Goal: Task Accomplishment & Management: Manage account settings

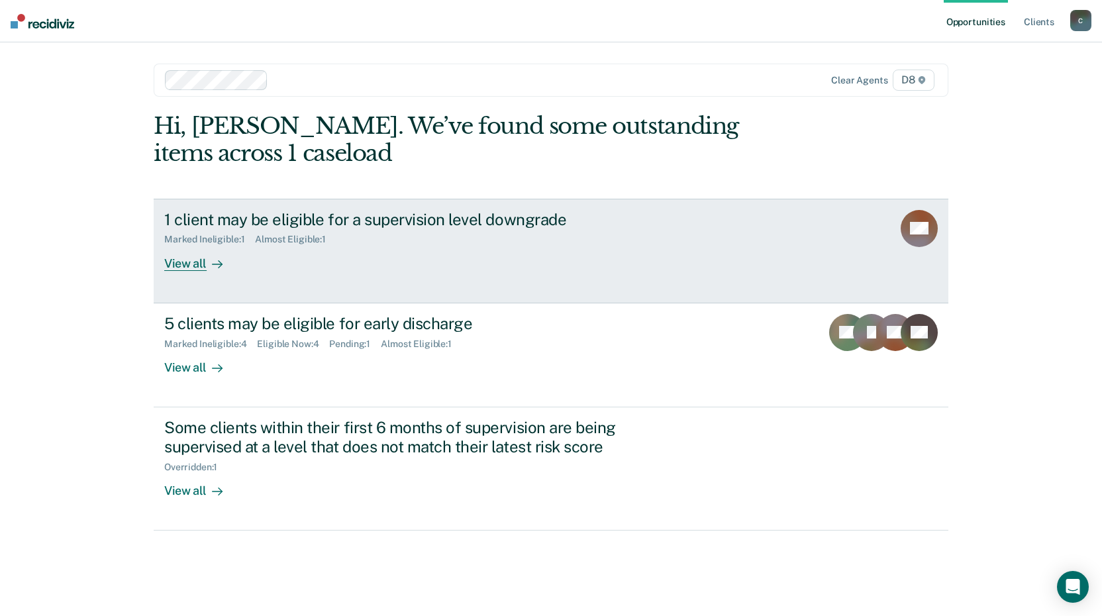
click at [240, 209] on link "1 client may be eligible for a supervision level downgrade Marked Ineligible : …" at bounding box center [551, 251] width 794 height 105
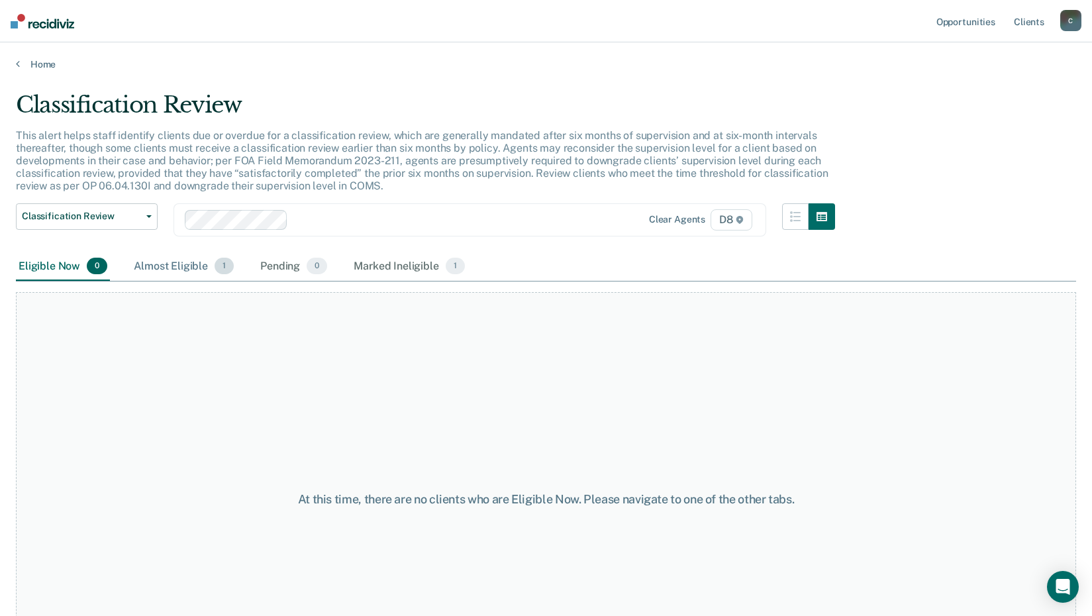
click at [168, 260] on div "Almost Eligible 1" at bounding box center [183, 266] width 105 height 29
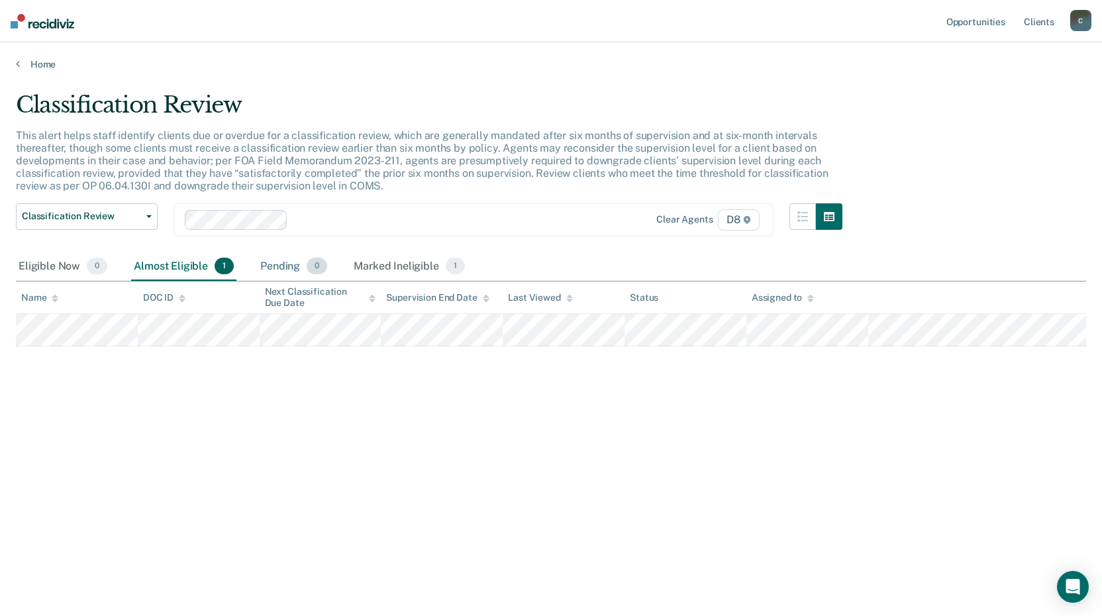
click at [261, 261] on div "Pending 0" at bounding box center [294, 266] width 72 height 29
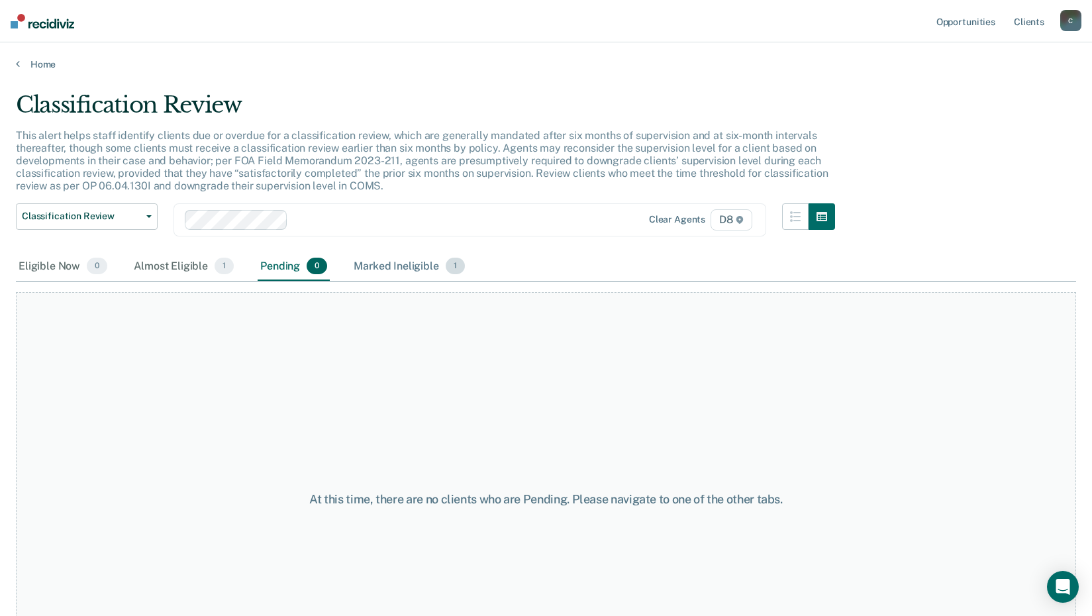
click at [383, 268] on div "Marked Ineligible 1" at bounding box center [409, 266] width 117 height 29
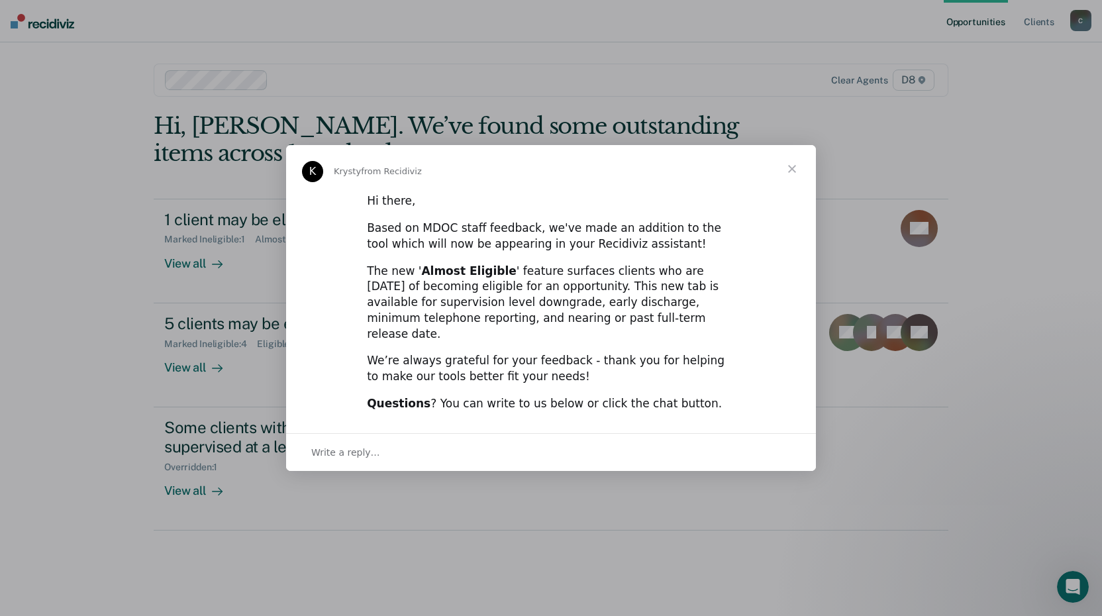
click at [794, 176] on span "Close" at bounding box center [792, 169] width 48 height 48
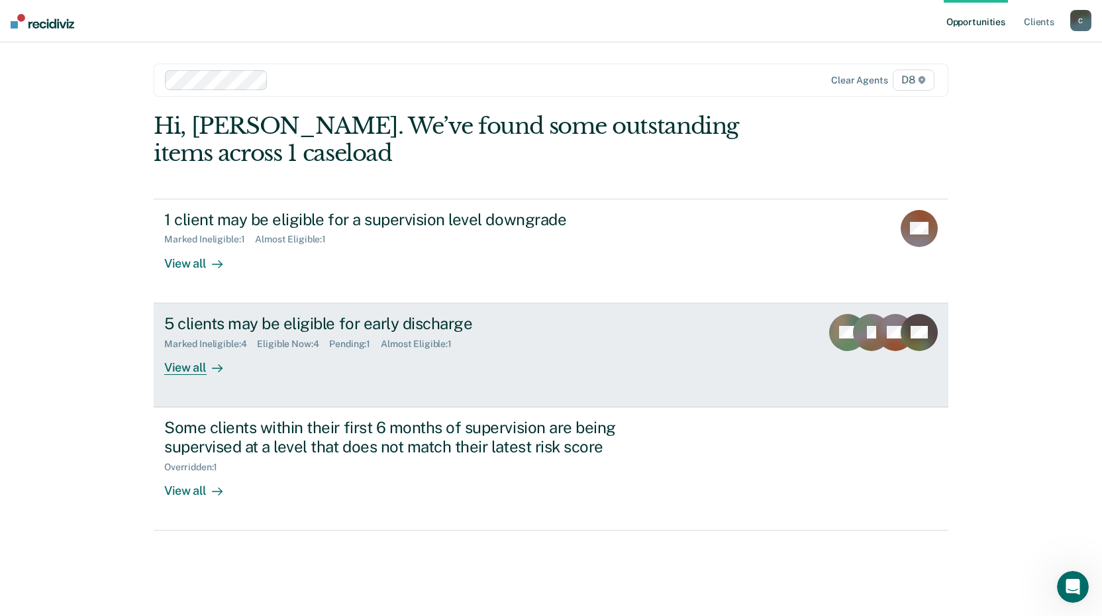
click at [260, 329] on div "5 clients may be eligible for early discharge" at bounding box center [396, 323] width 465 height 19
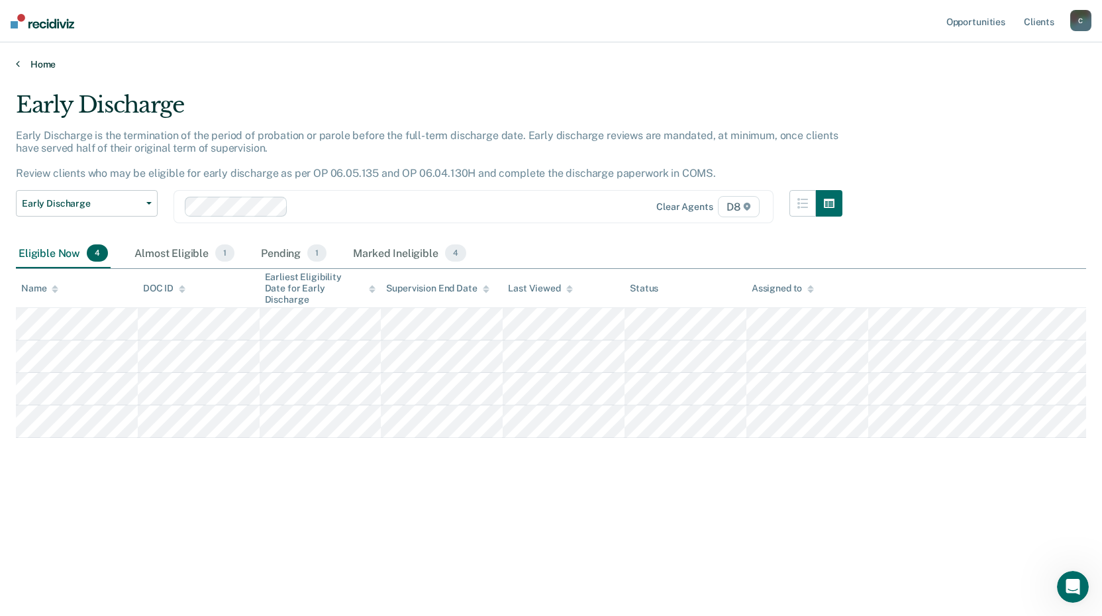
click at [33, 64] on link "Home" at bounding box center [551, 64] width 1070 height 12
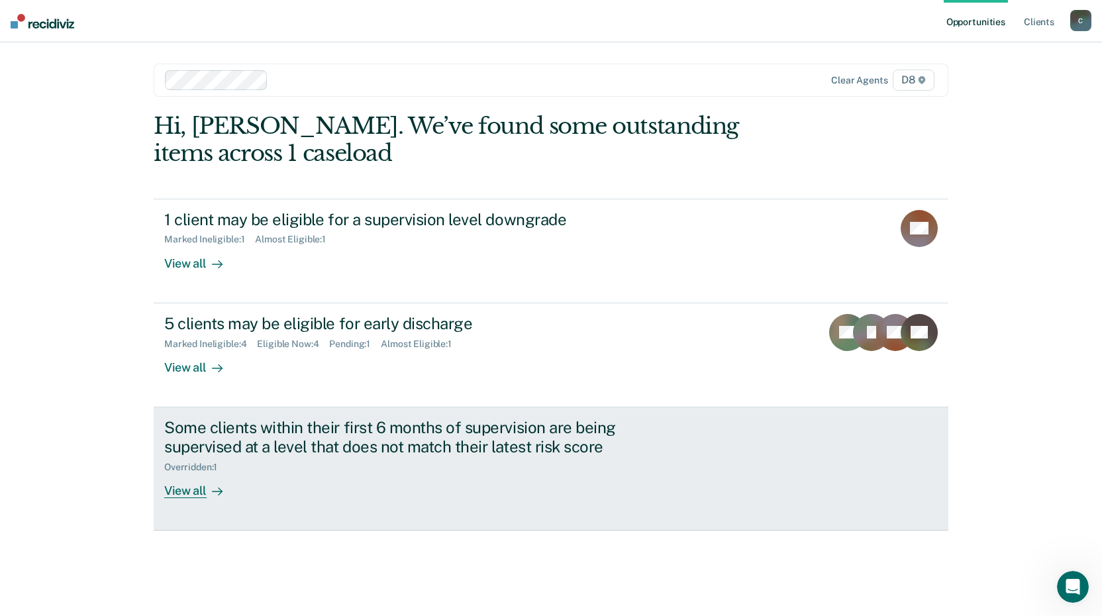
click at [216, 452] on div "Some clients within their first 6 months of supervision are being supervised at…" at bounding box center [396, 437] width 465 height 38
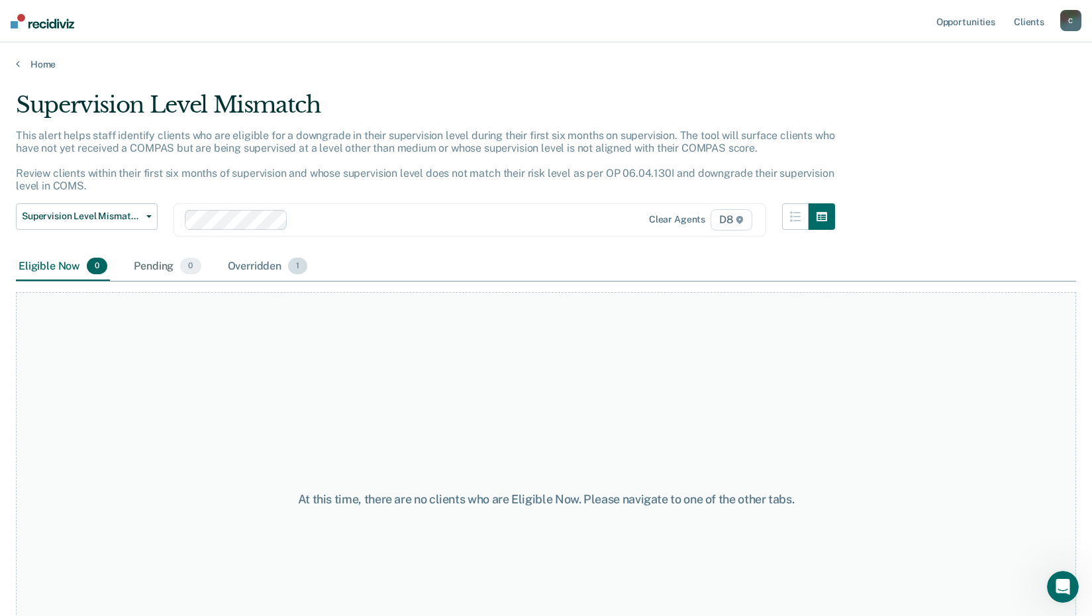
click at [259, 261] on div "Overridden 1" at bounding box center [267, 266] width 85 height 29
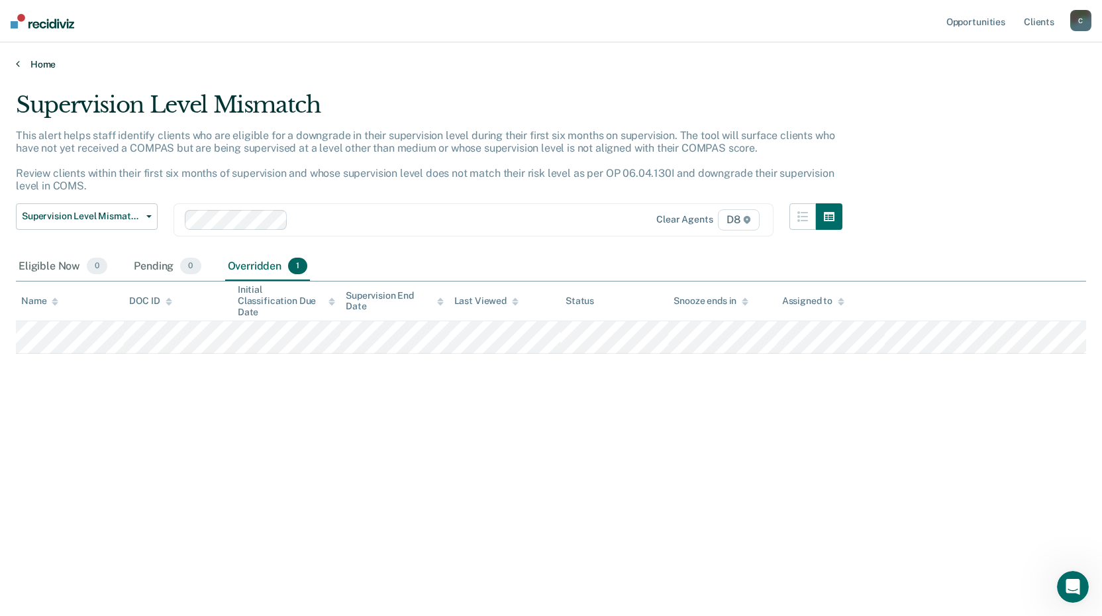
click at [26, 70] on link "Home" at bounding box center [551, 64] width 1070 height 12
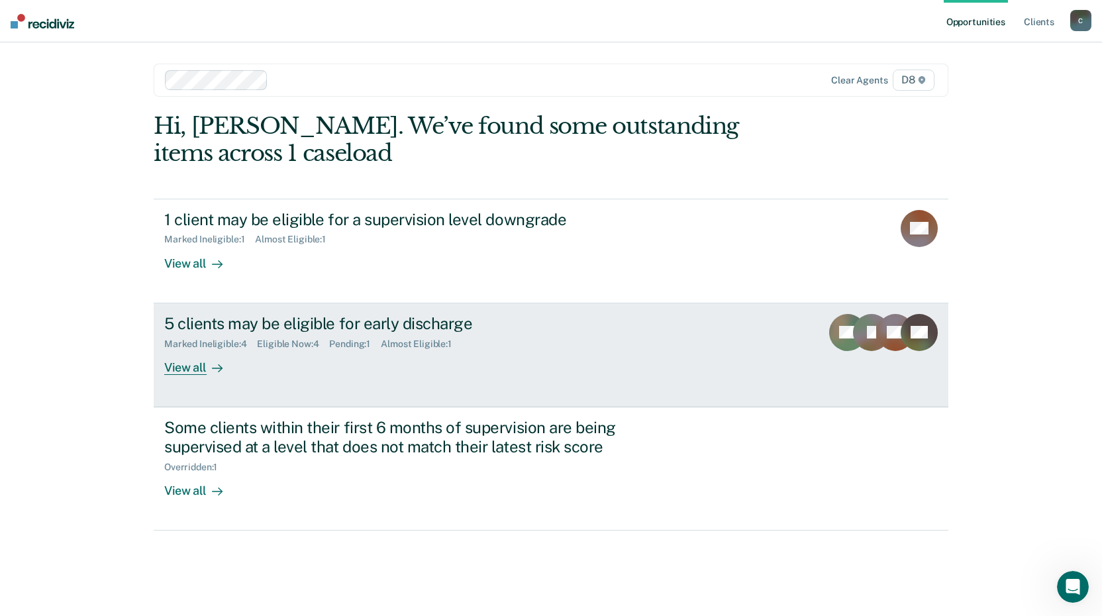
click at [265, 318] on div "5 clients may be eligible for early discharge" at bounding box center [396, 323] width 465 height 19
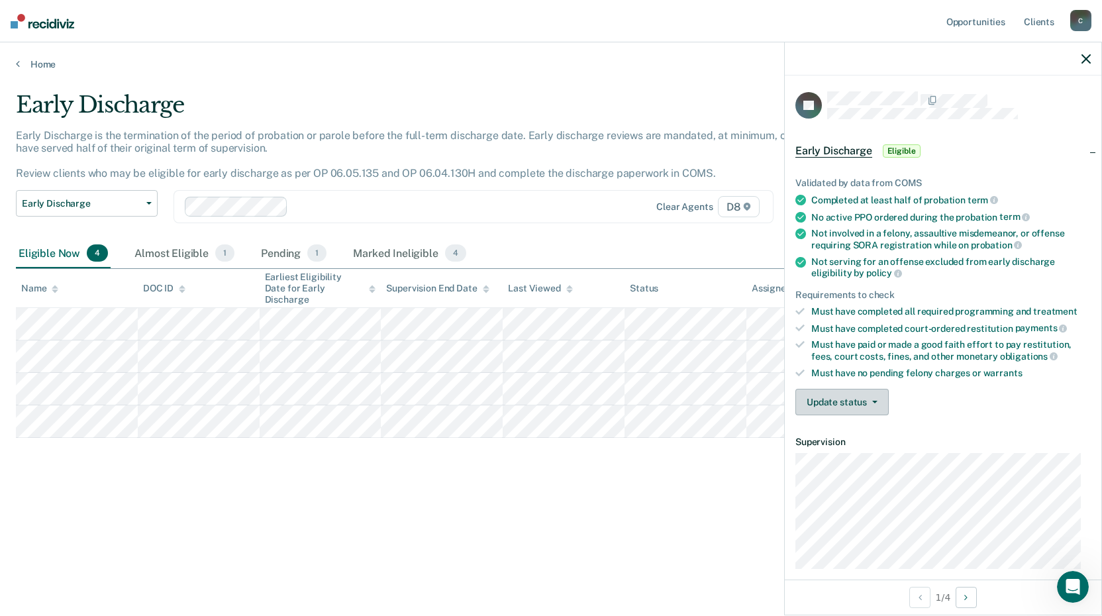
click at [842, 405] on button "Update status" at bounding box center [841, 402] width 93 height 26
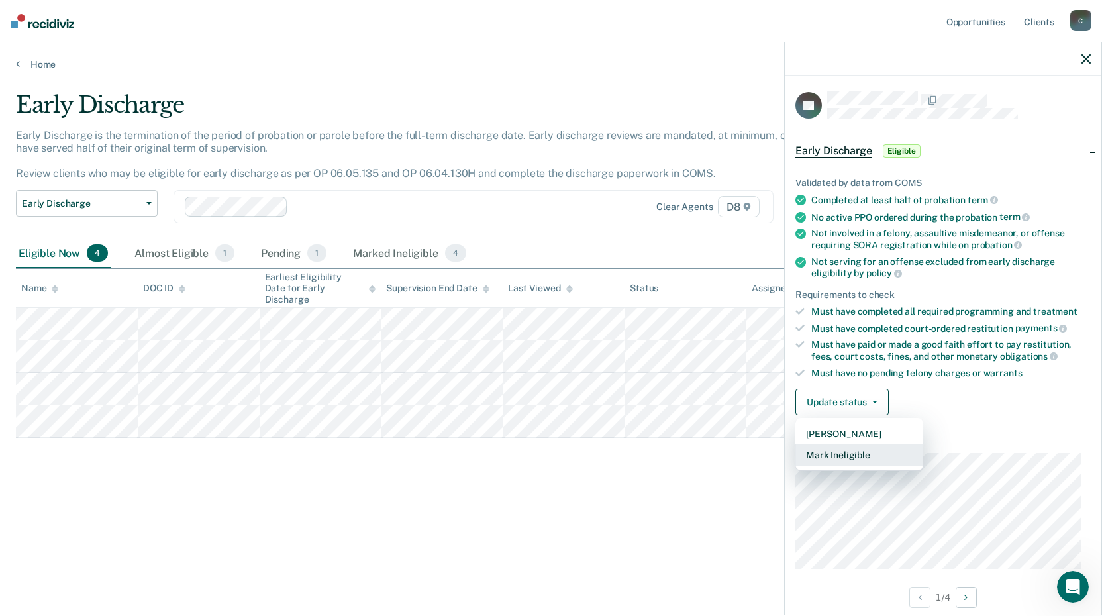
click at [869, 456] on button "Mark Ineligible" at bounding box center [859, 454] width 128 height 21
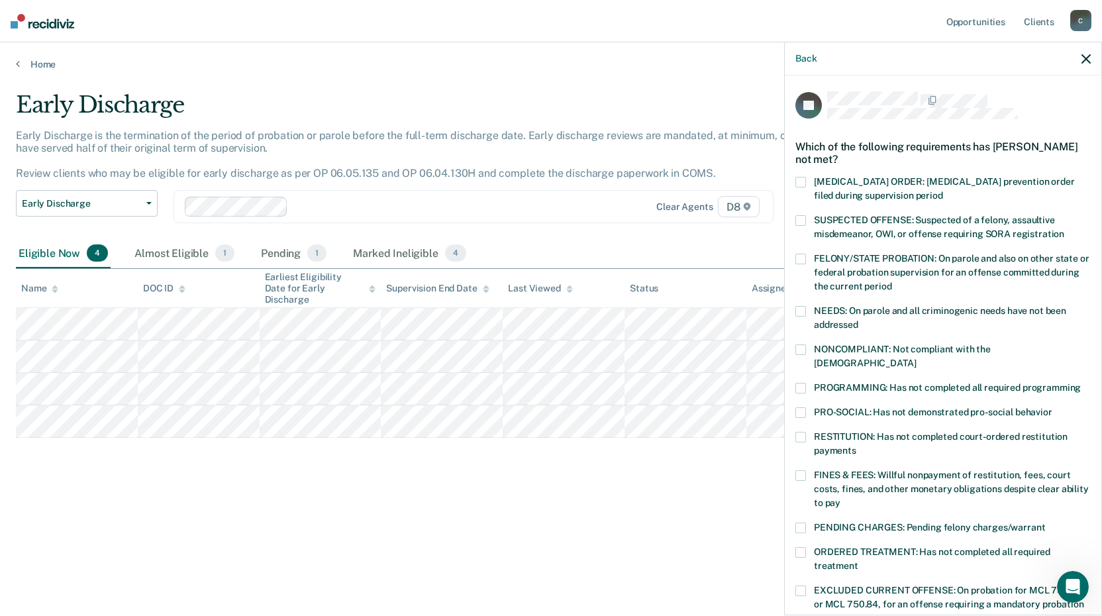
click at [797, 346] on span at bounding box center [800, 349] width 11 height 11
click at [796, 364] on div "NONCOMPLIANT: Not compliant with the [DEMOGRAPHIC_DATA]" at bounding box center [942, 363] width 295 height 38
click at [802, 383] on span at bounding box center [800, 388] width 11 height 11
click at [796, 351] on span at bounding box center [800, 349] width 11 height 11
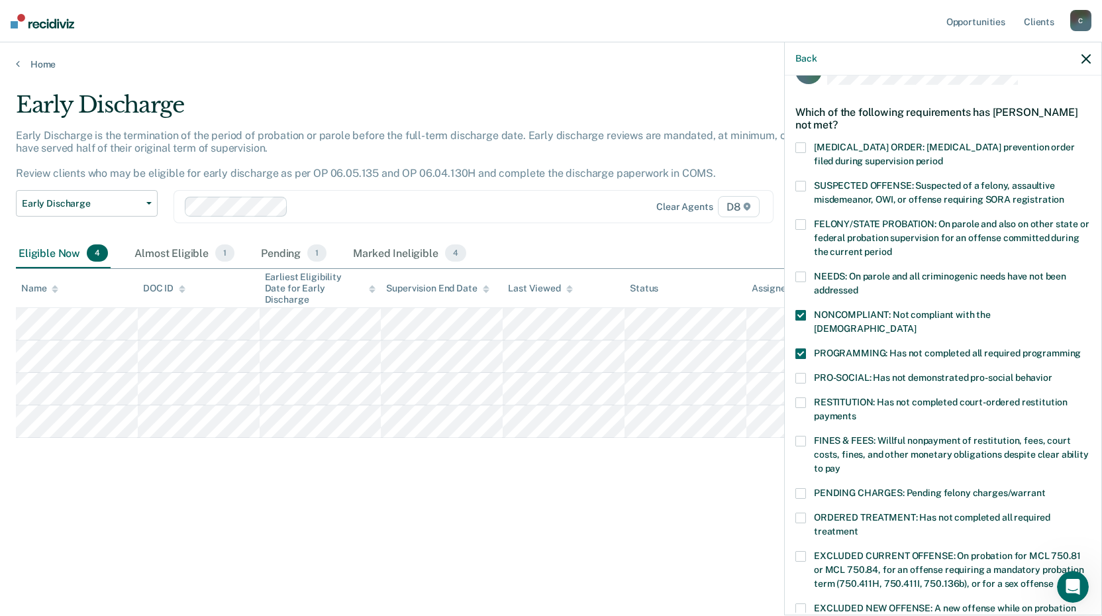
scroll to position [66, 0]
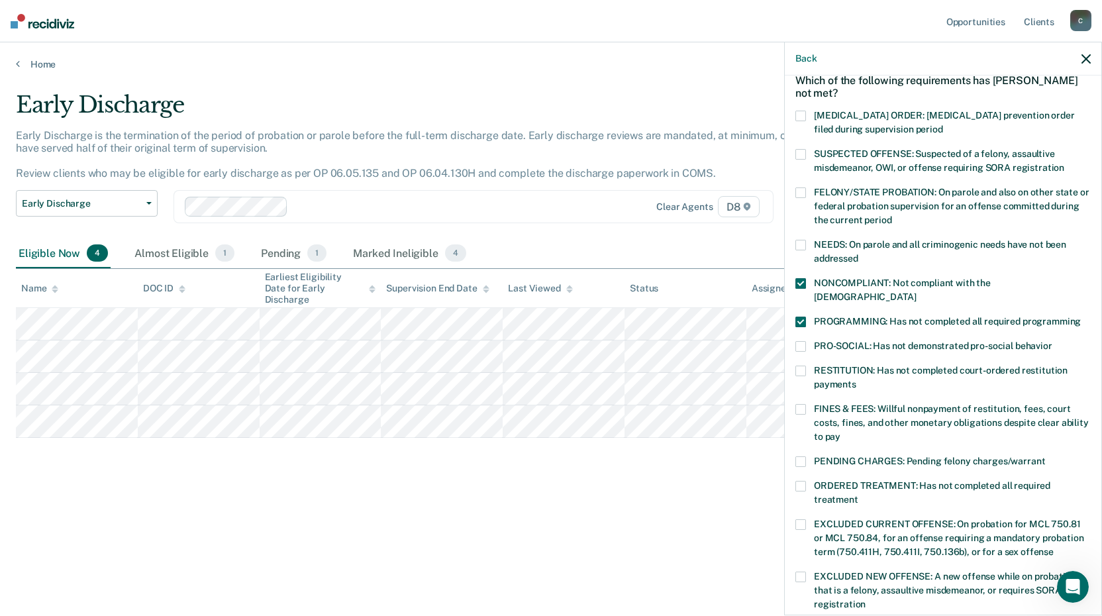
click at [801, 341] on span at bounding box center [800, 346] width 11 height 11
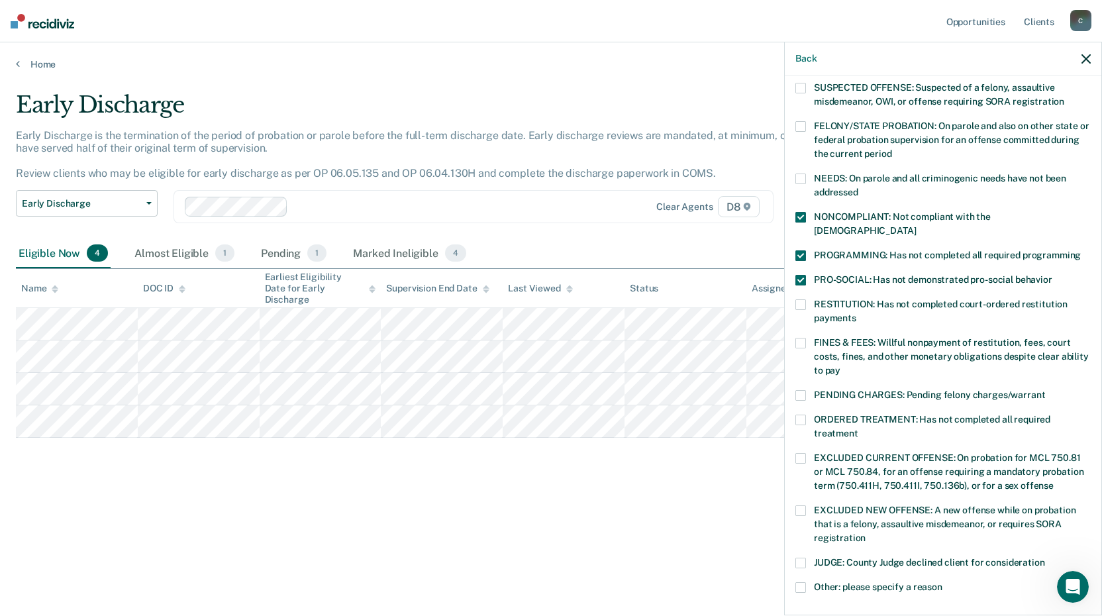
scroll to position [199, 0]
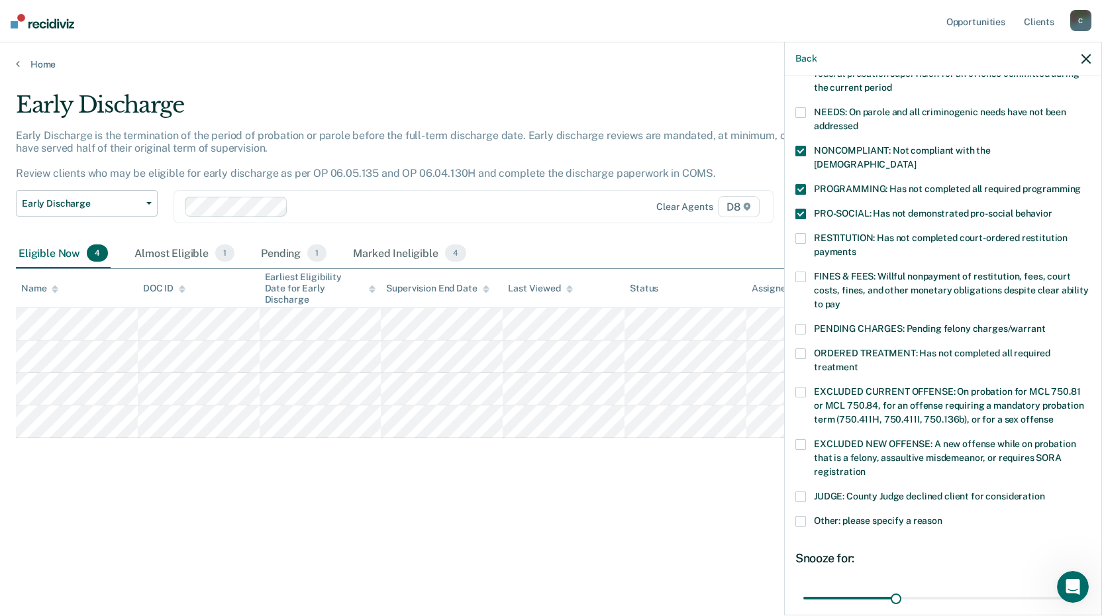
click at [800, 348] on span at bounding box center [800, 353] width 11 height 11
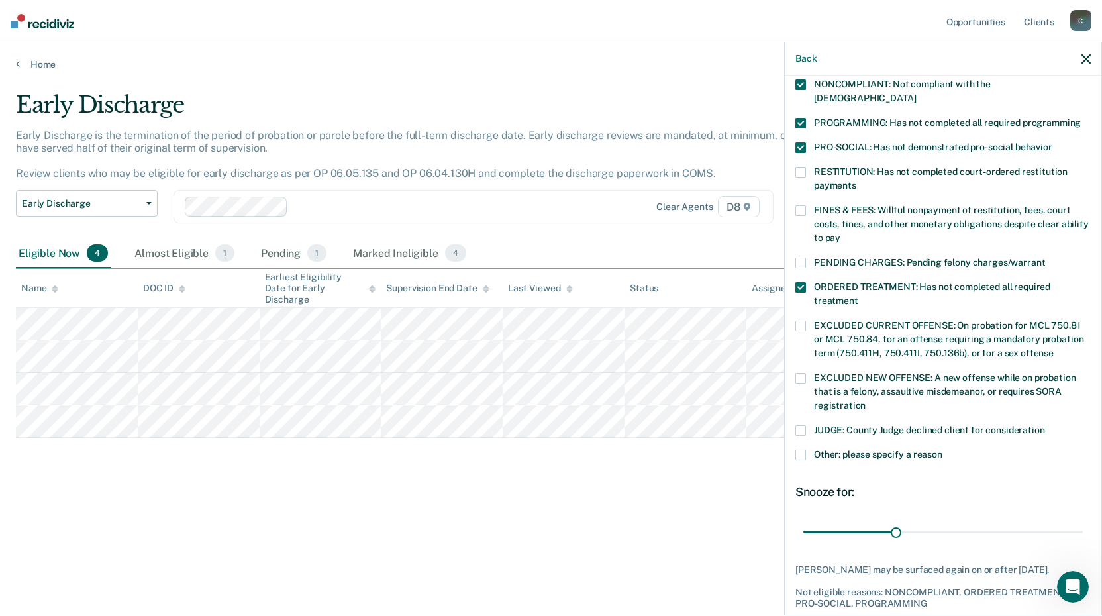
scroll to position [318, 0]
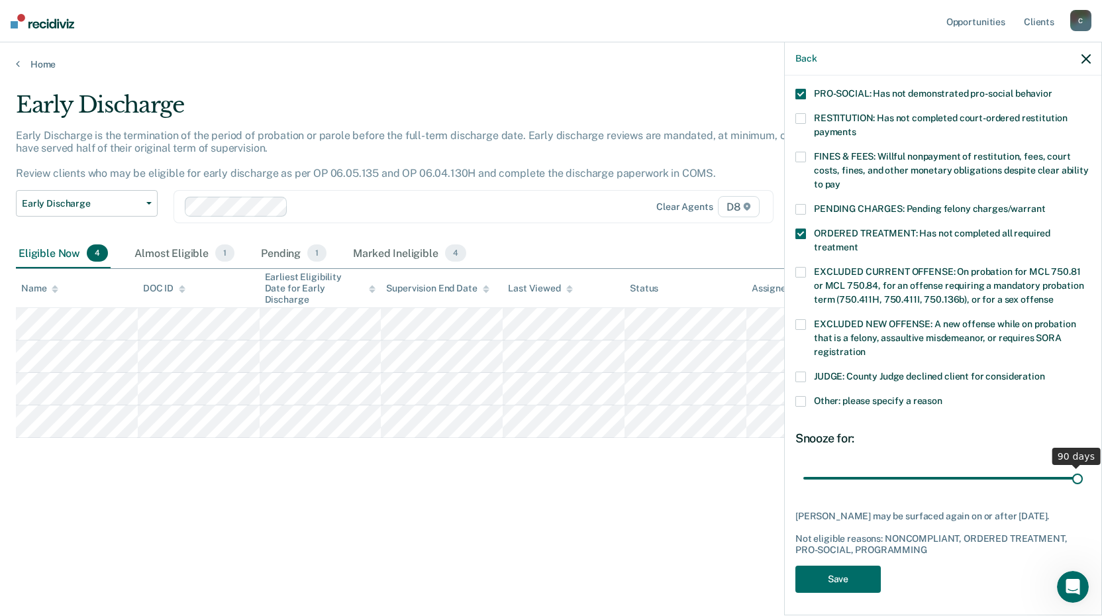
drag, startPoint x: 897, startPoint y: 461, endPoint x: 1067, endPoint y: 457, distance: 170.2
type input "90"
click at [1067, 466] on input "range" at bounding box center [942, 477] width 279 height 23
drag, startPoint x: 862, startPoint y: 571, endPoint x: 855, endPoint y: 563, distance: 10.8
click at [859, 567] on button "Save" at bounding box center [837, 578] width 85 height 27
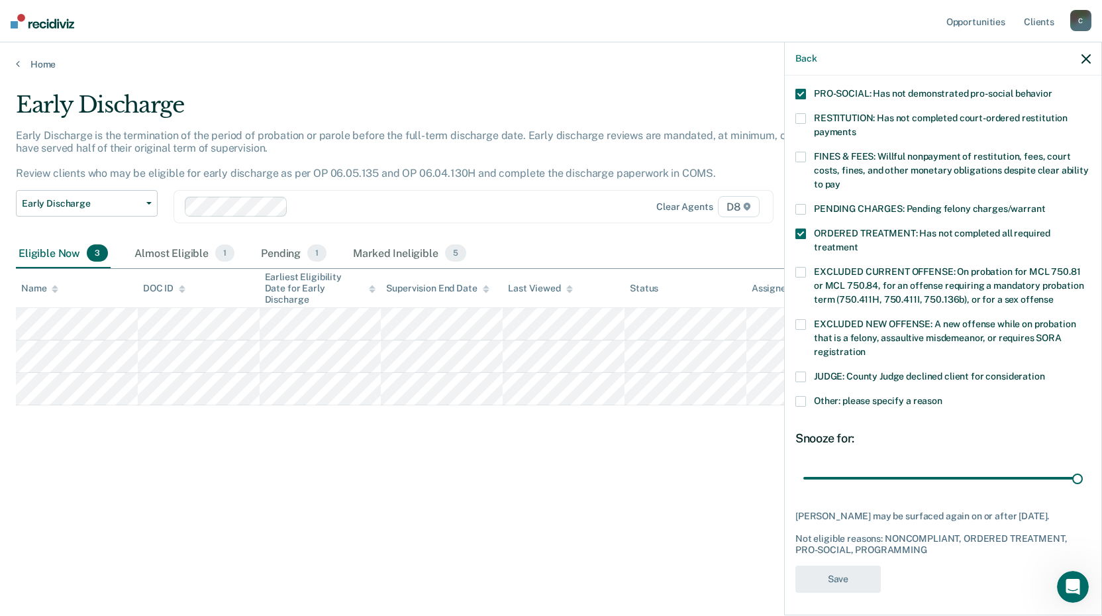
scroll to position [250, 0]
